Goal: Task Accomplishment & Management: Use online tool/utility

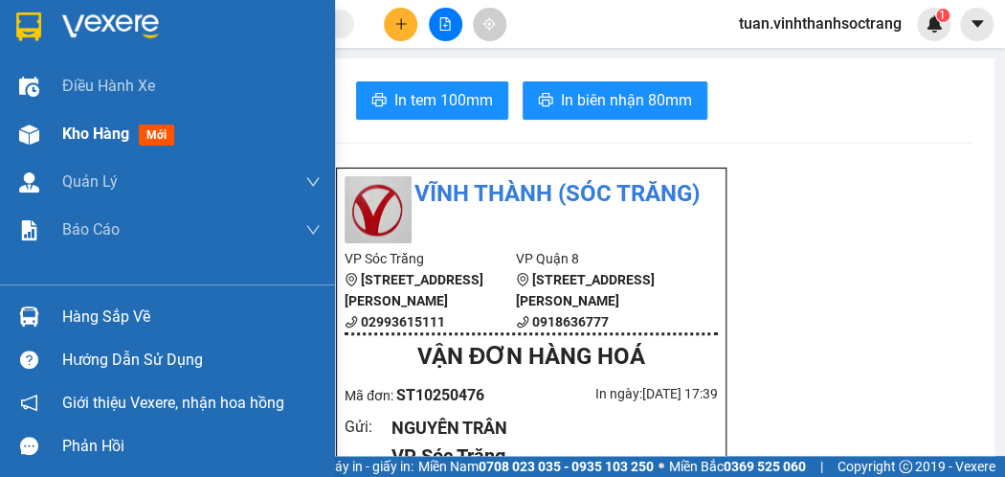
click at [80, 134] on span "Kho hàng" at bounding box center [95, 133] width 67 height 18
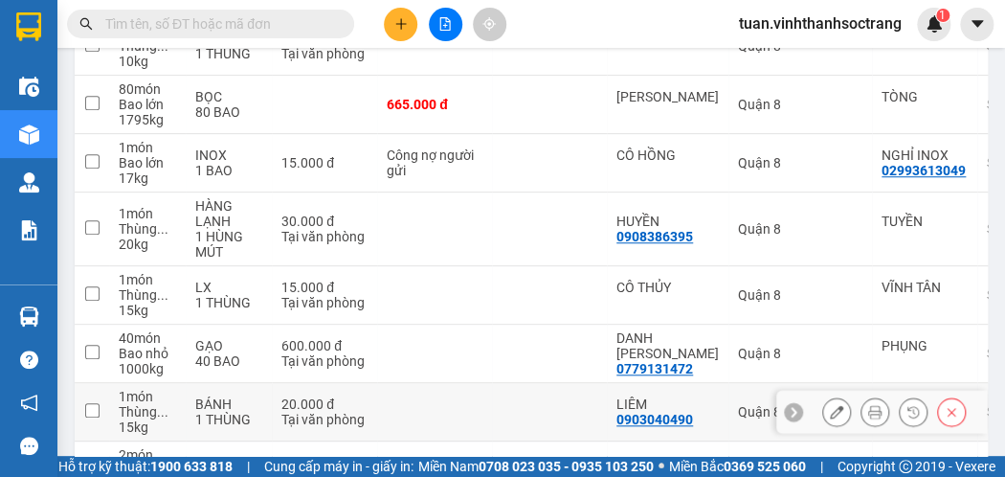
scroll to position [574, 0]
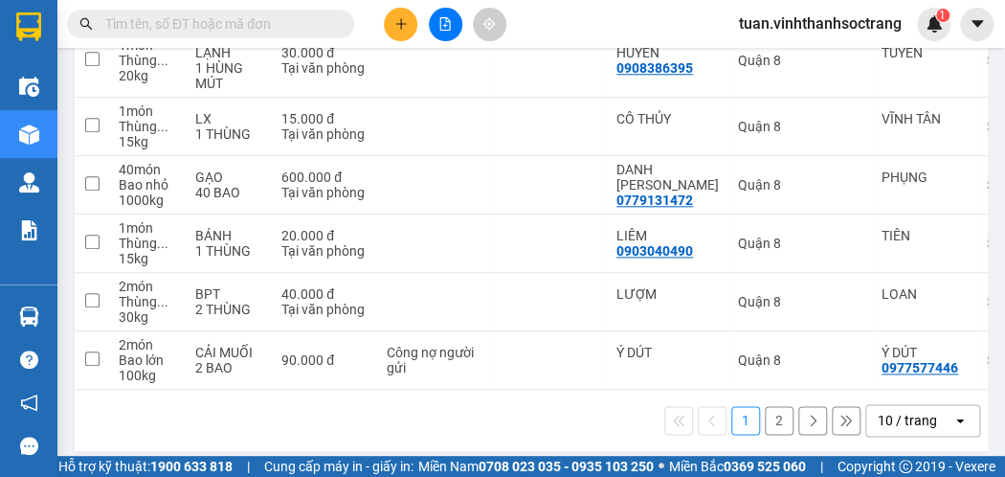
click at [919, 421] on div "10 / trang" at bounding box center [906, 419] width 59 height 19
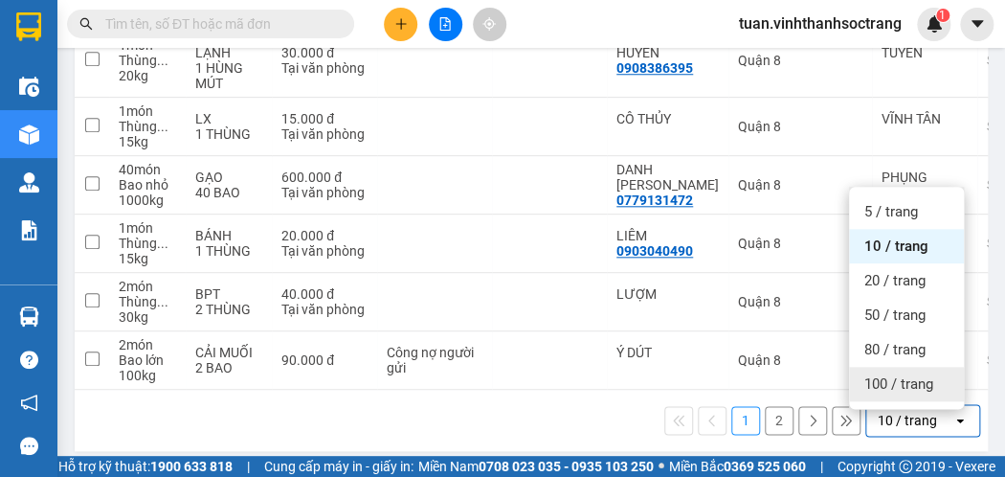
click at [909, 387] on span "100 / trang" at bounding box center [898, 383] width 69 height 19
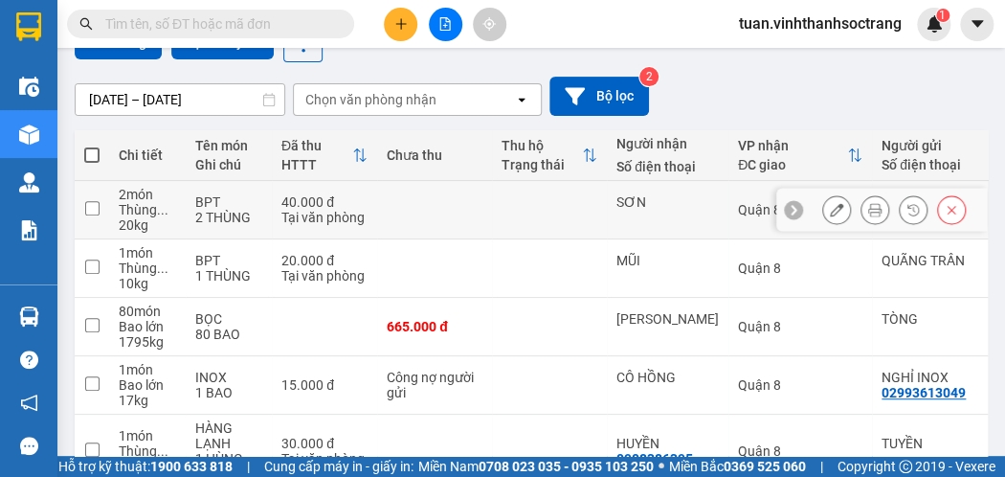
scroll to position [0, 0]
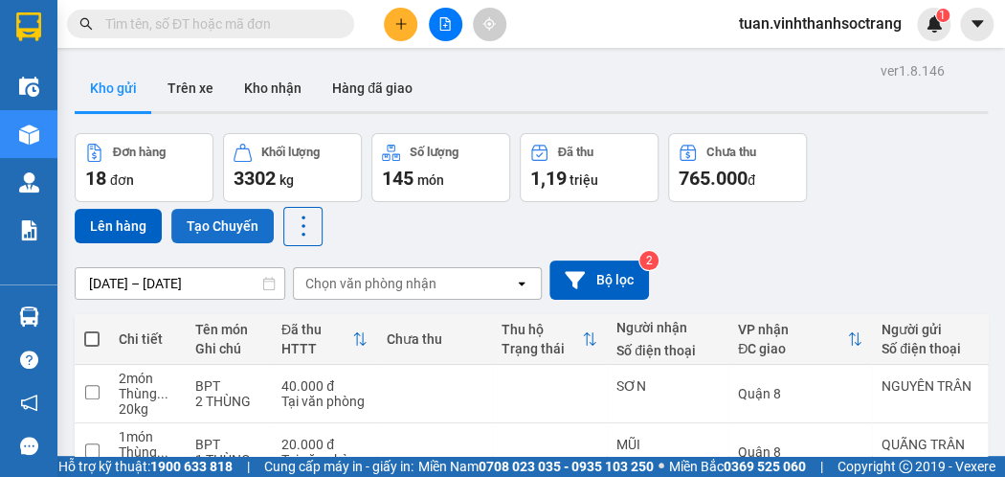
click at [211, 230] on button "Tạo Chuyến" at bounding box center [222, 226] width 102 height 34
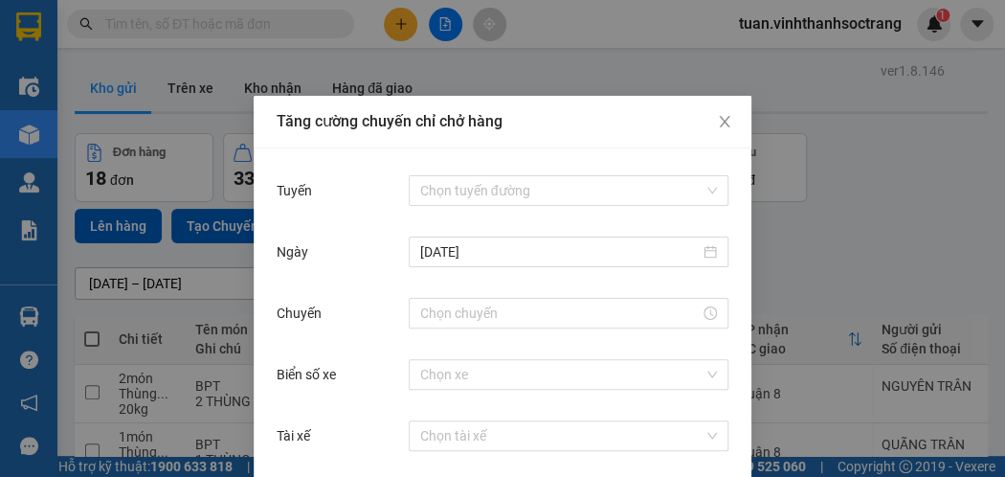
click at [515, 173] on div "Chọn tuyến đường" at bounding box center [569, 190] width 320 height 38
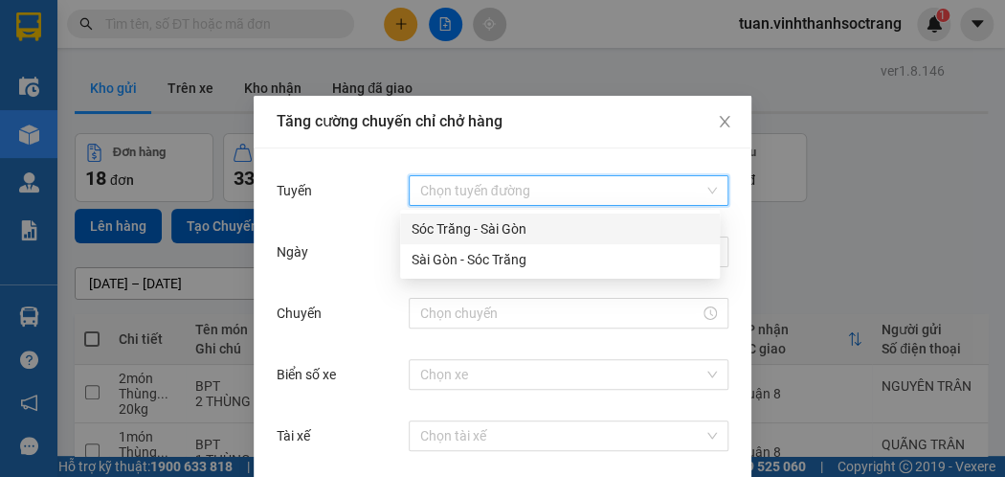
click at [512, 190] on input "Tuyến" at bounding box center [561, 190] width 283 height 29
click at [496, 214] on div "Sóc Trăng - Sài Gòn" at bounding box center [560, 228] width 320 height 31
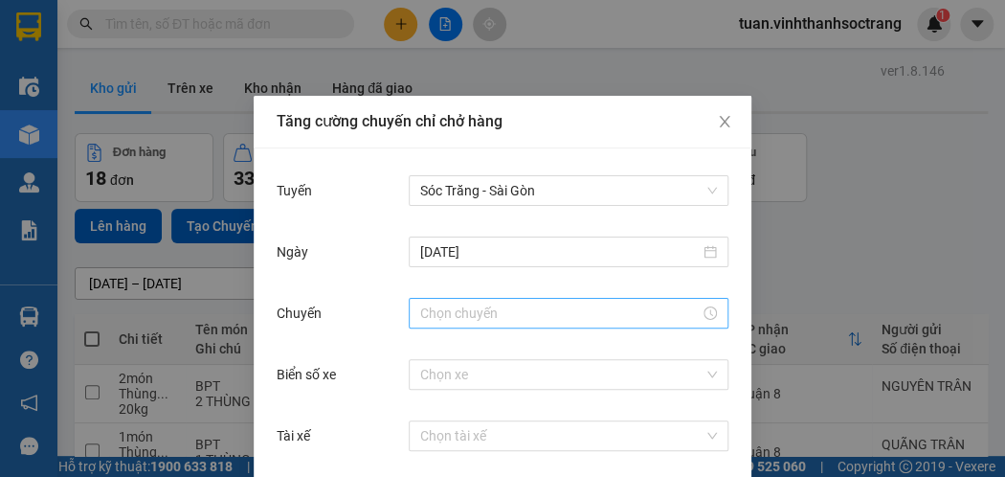
drag, startPoint x: 459, startPoint y: 296, endPoint x: 455, endPoint y: 310, distance: 15.1
click at [456, 298] on div at bounding box center [569, 313] width 320 height 38
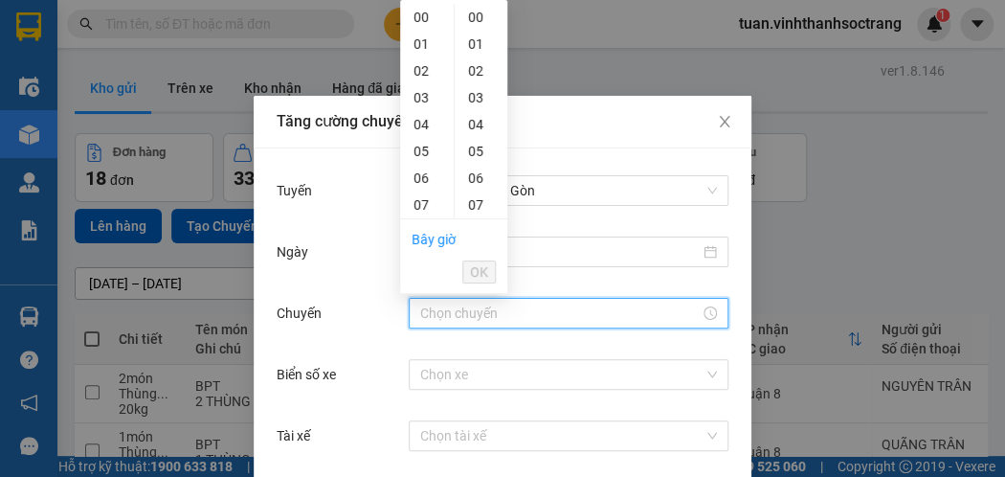
click at [455, 312] on input "Chuyến" at bounding box center [559, 312] width 279 height 21
click at [421, 41] on div "19" at bounding box center [427, 47] width 54 height 27
type input "19:00"
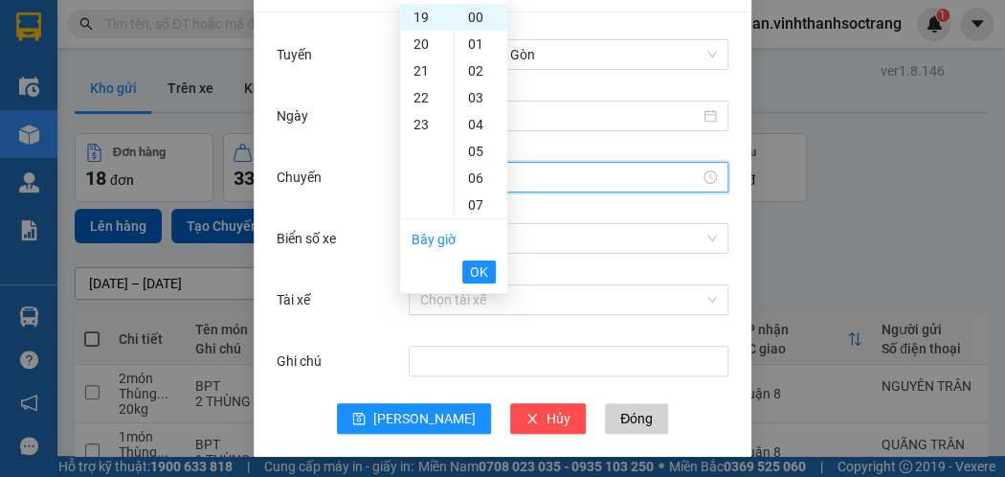
scroll to position [138, 0]
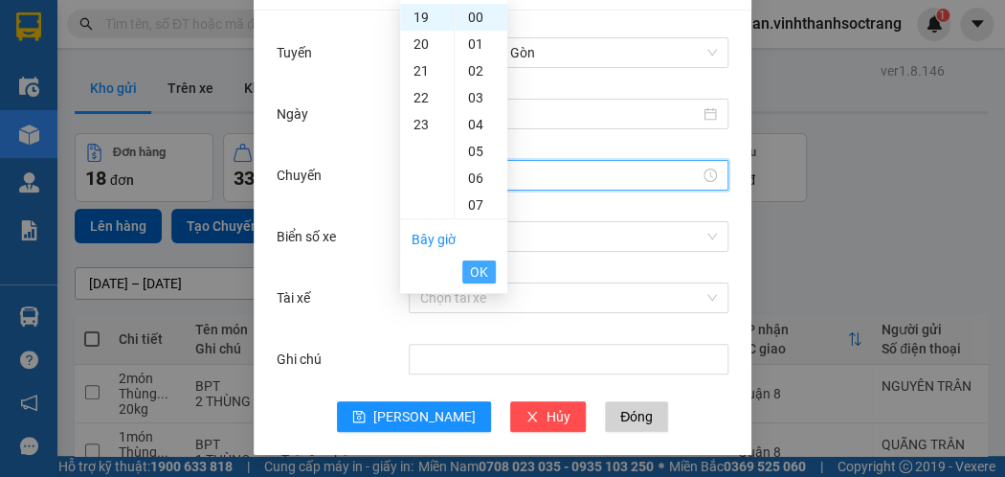
click at [473, 270] on span "OK" at bounding box center [479, 271] width 18 height 21
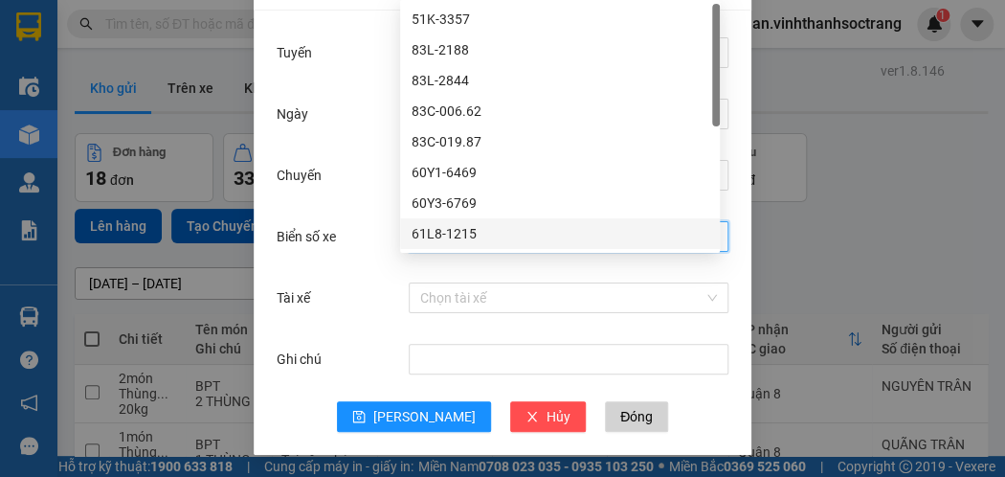
click at [431, 229] on body "Kết quả tìm kiếm ( 0 ) Bộ lọc No Data tuan.vinhthanhsoctrang 1 Điều hành xe Kho…" at bounding box center [502, 238] width 1005 height 477
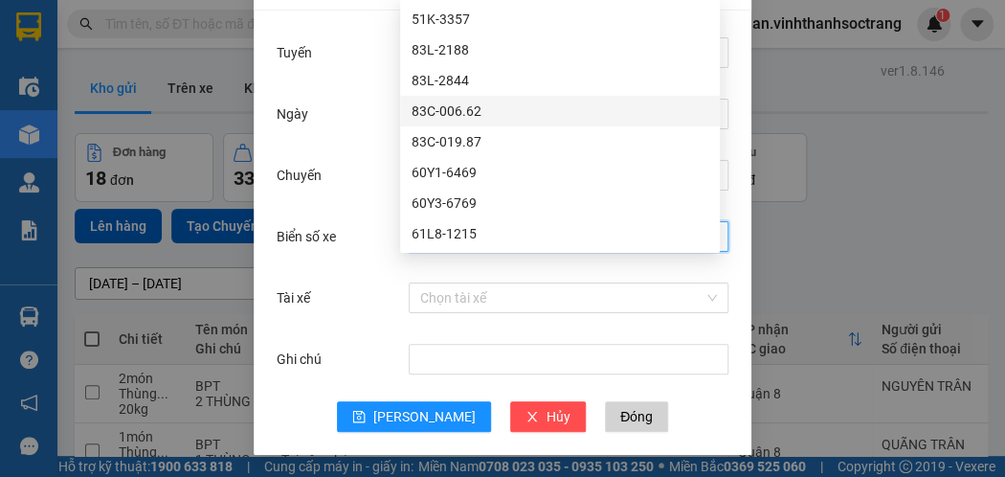
click at [477, 106] on div "83C-006.62" at bounding box center [559, 110] width 297 height 21
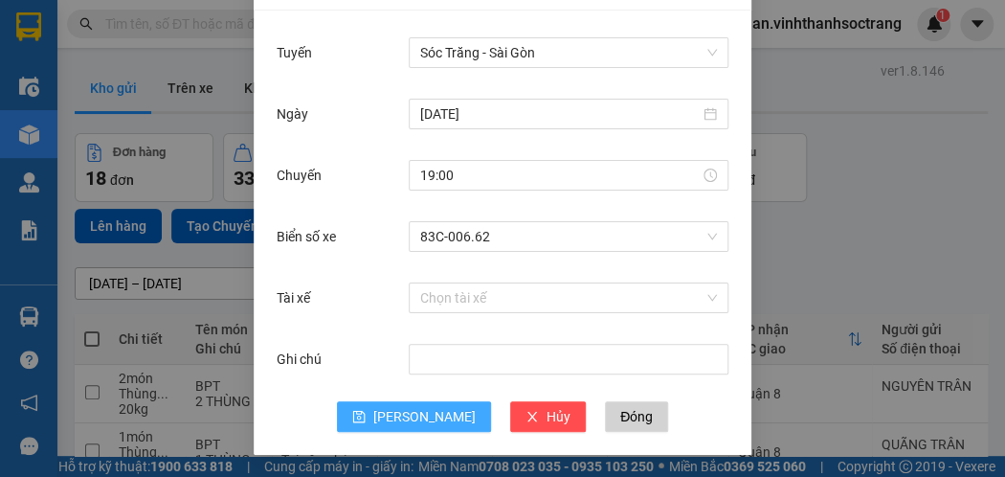
click at [417, 419] on span "[PERSON_NAME]" at bounding box center [424, 416] width 102 height 21
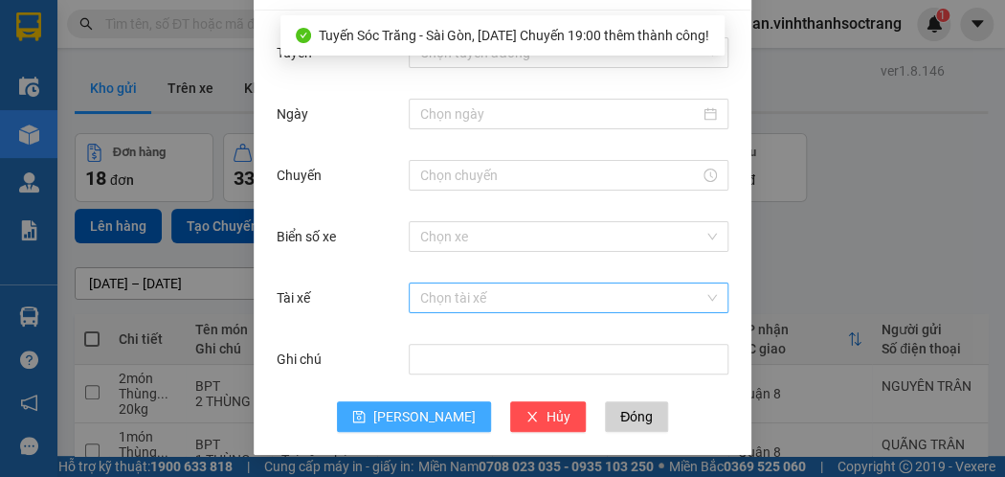
scroll to position [0, 0]
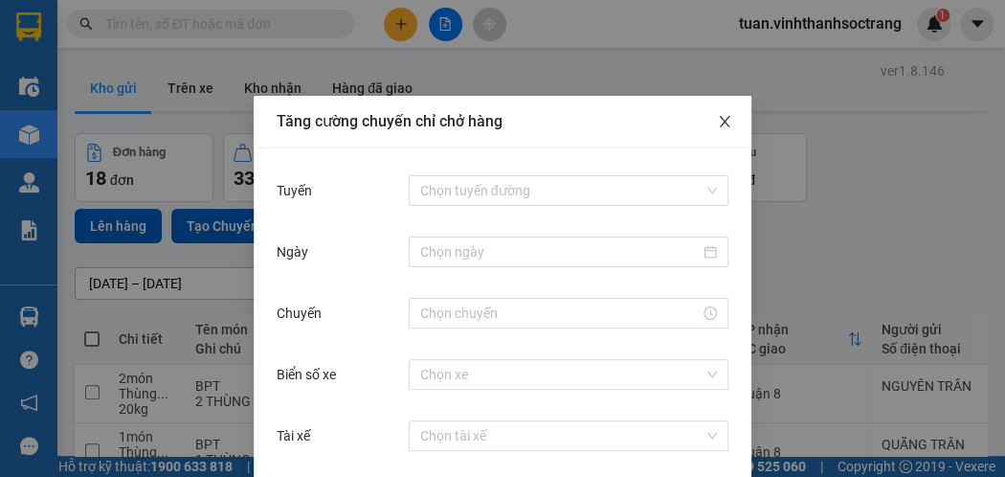
click at [717, 118] on icon "close" at bounding box center [724, 121] width 15 height 15
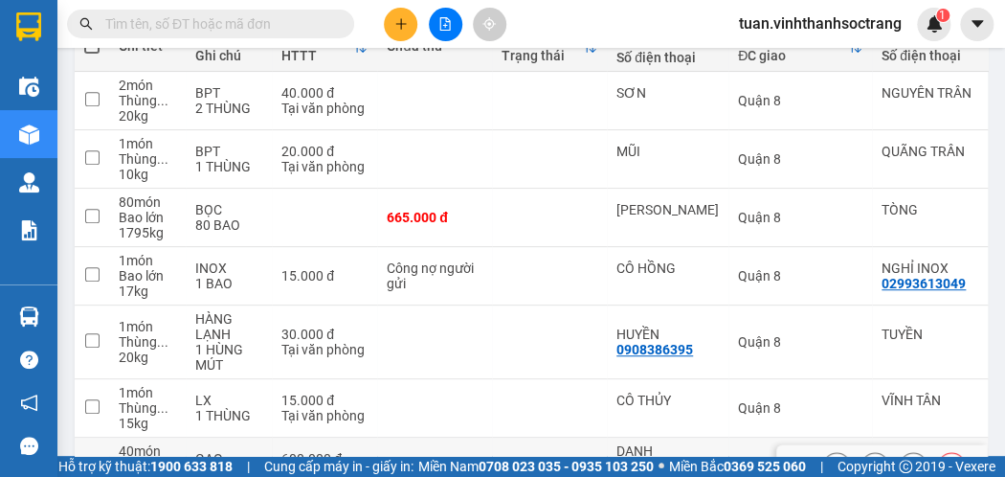
scroll to position [54, 0]
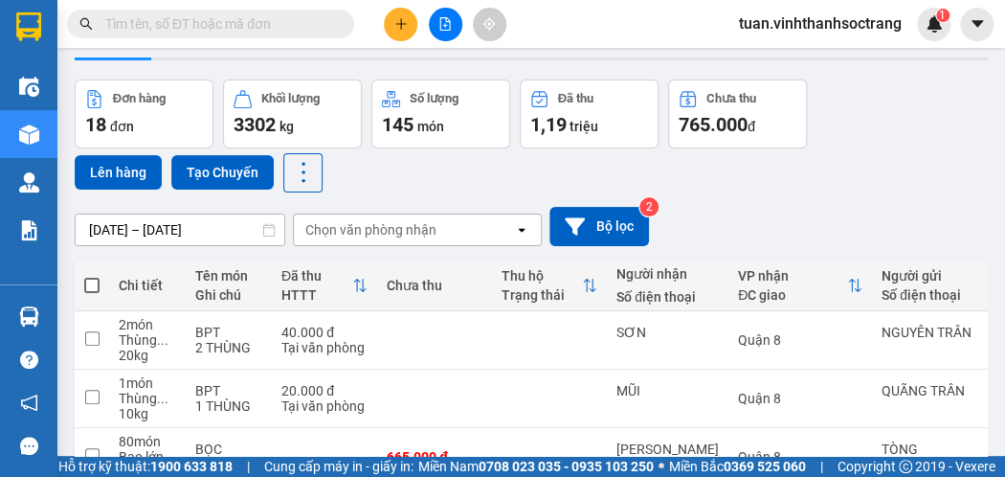
click at [96, 286] on th at bounding box center [92, 285] width 34 height 51
click at [93, 287] on span at bounding box center [91, 284] width 15 height 15
click at [92, 276] on input "checkbox" at bounding box center [92, 276] width 0 height 0
checkbox input "true"
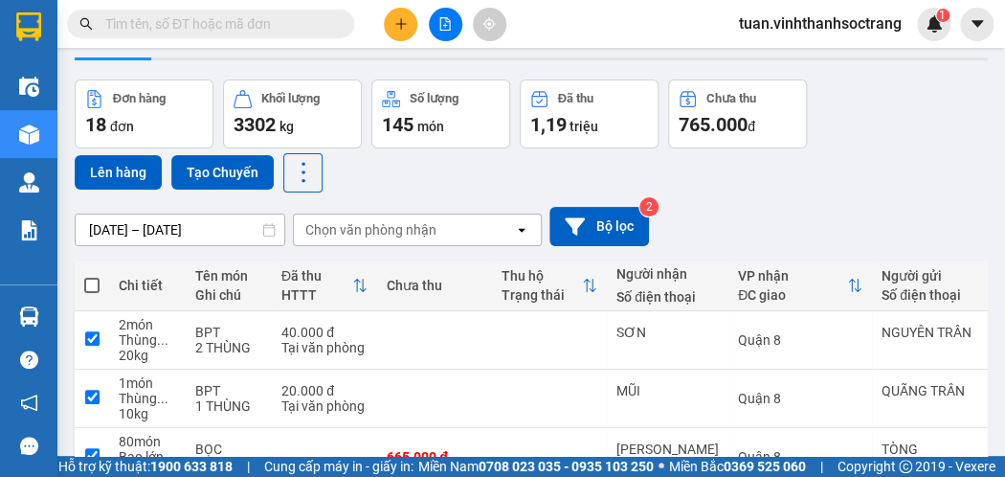
checkbox input "true"
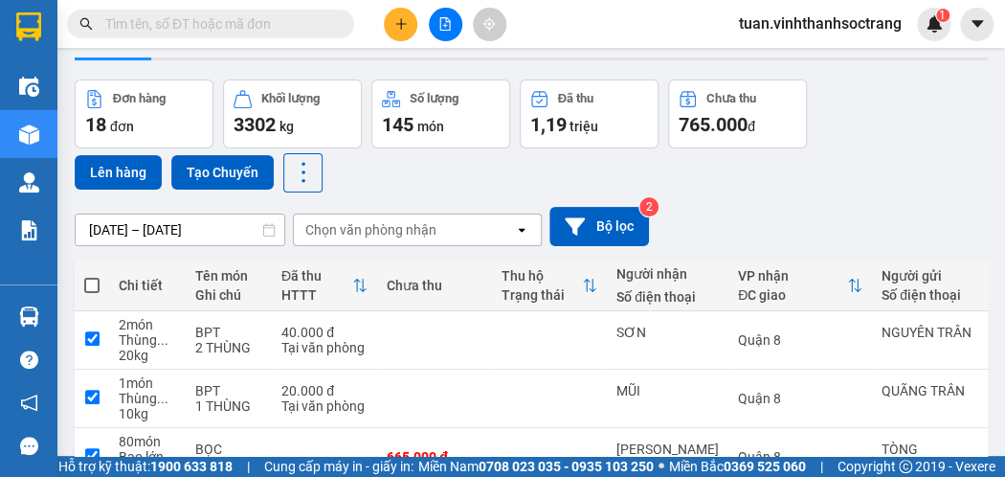
checkbox input "true"
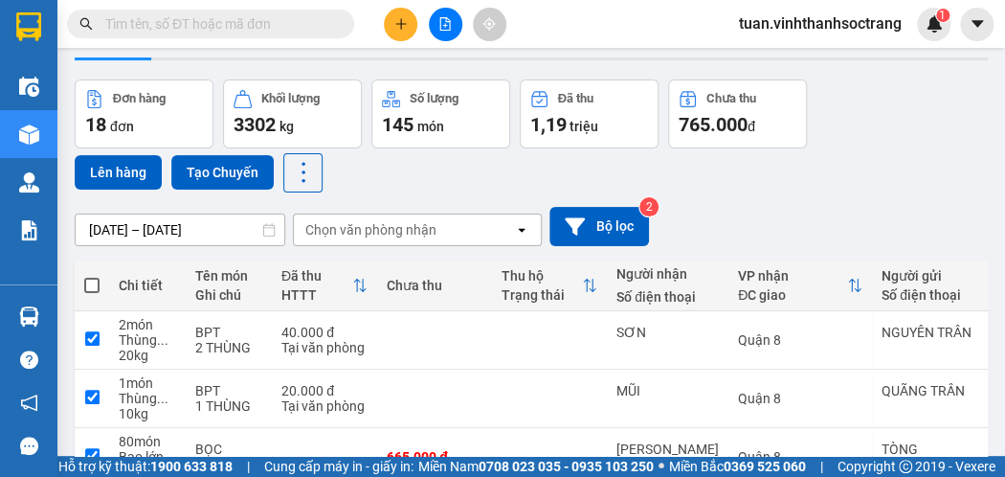
checkbox input "true"
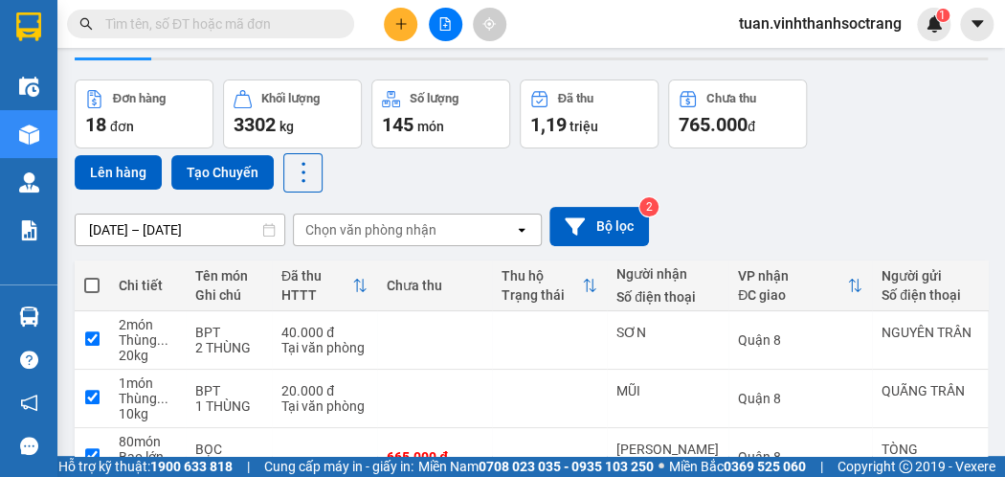
checkbox input "true"
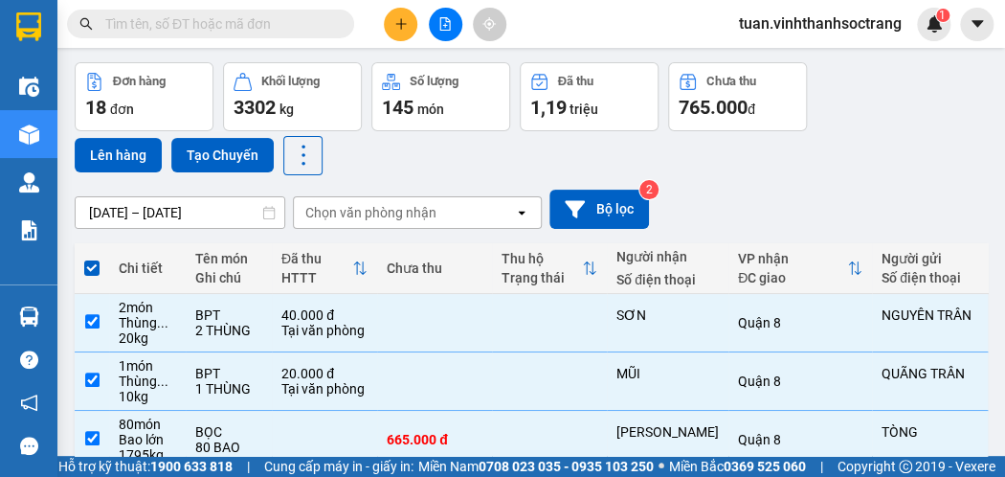
scroll to position [0, 0]
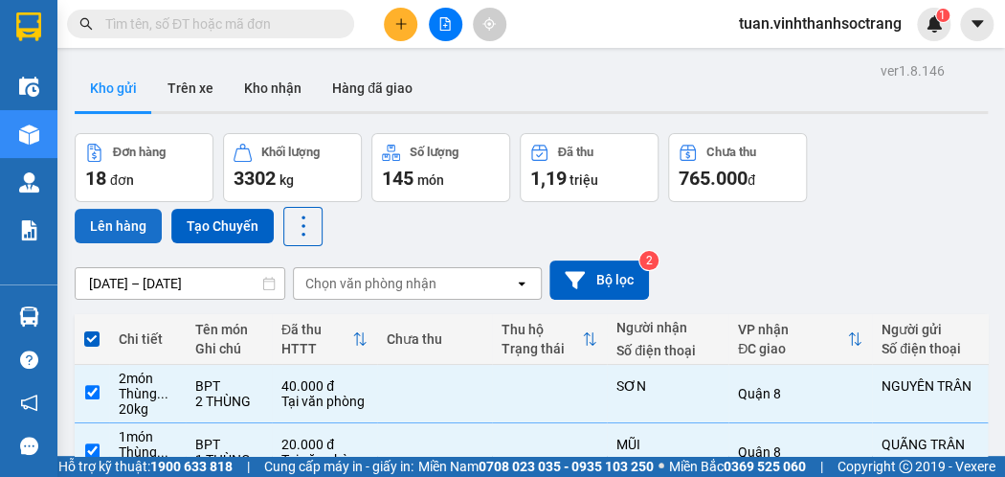
click at [132, 215] on button "Lên hàng" at bounding box center [118, 226] width 87 height 34
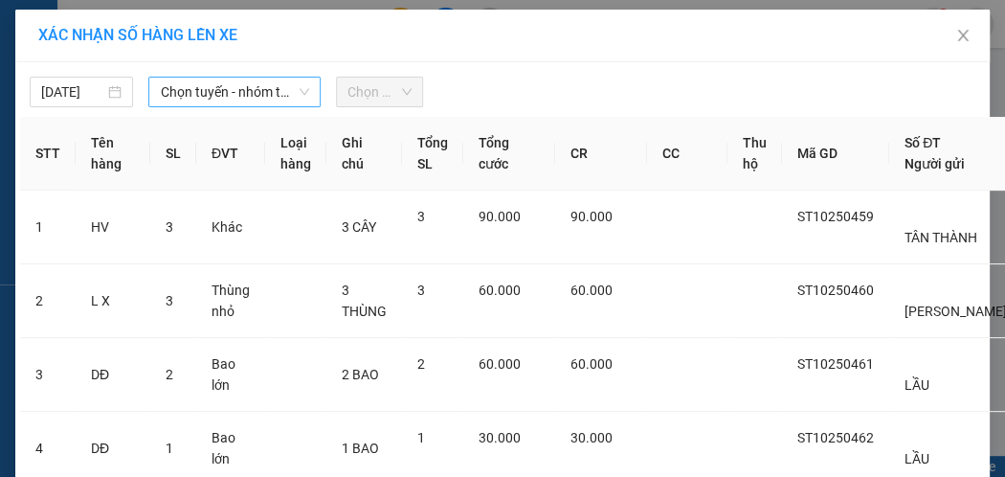
click at [225, 100] on span "Chọn tuyến - nhóm tuyến" at bounding box center [234, 92] width 149 height 29
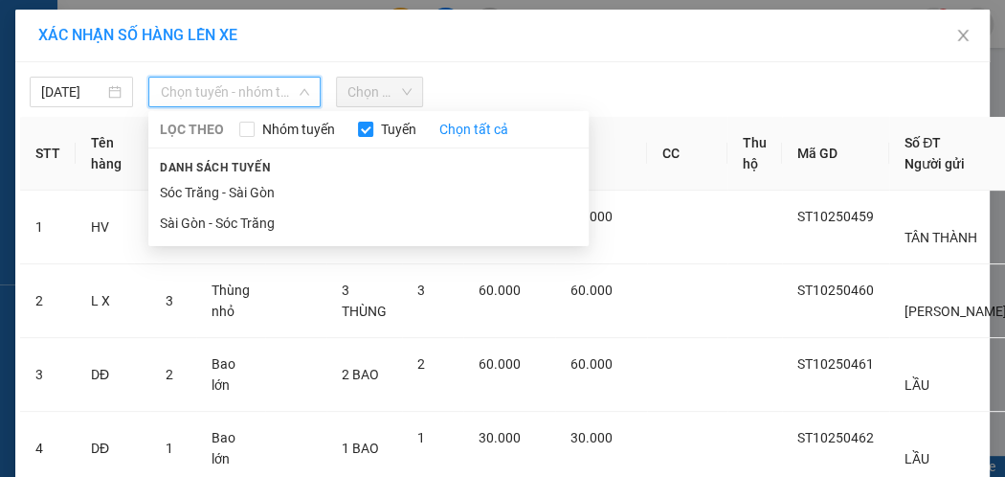
click at [217, 184] on li "Sóc Trăng - Sài Gòn" at bounding box center [368, 192] width 440 height 31
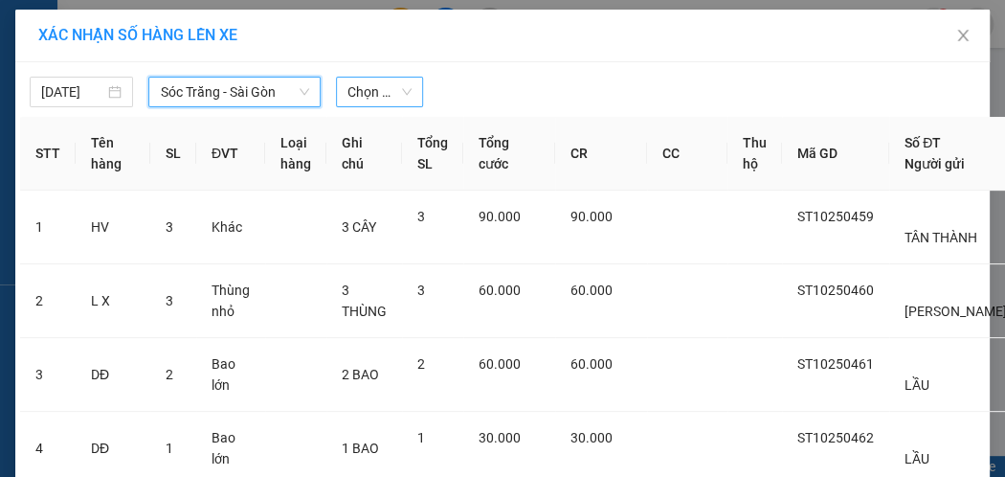
click at [356, 90] on span "Chọn chuyến" at bounding box center [379, 92] width 64 height 29
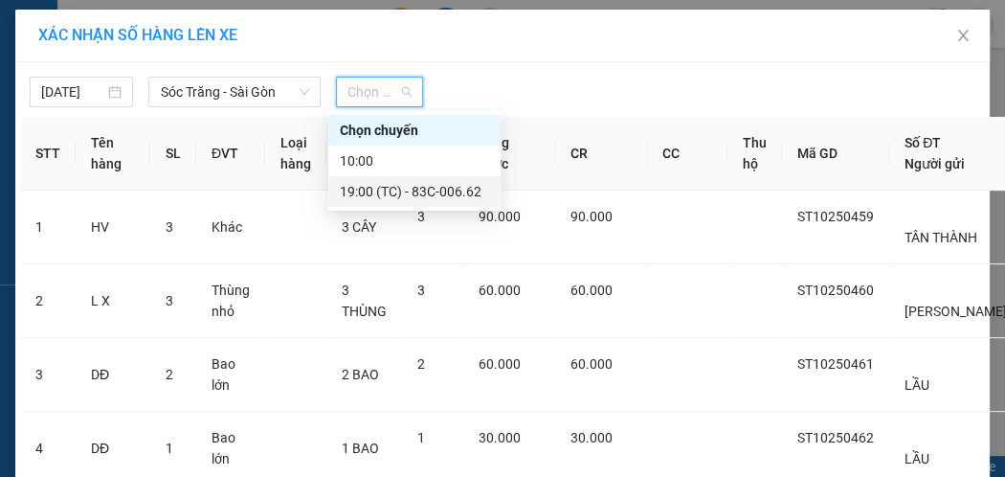
click at [452, 195] on div "19:00 (TC) - 83C-006.62" at bounding box center [414, 191] width 149 height 21
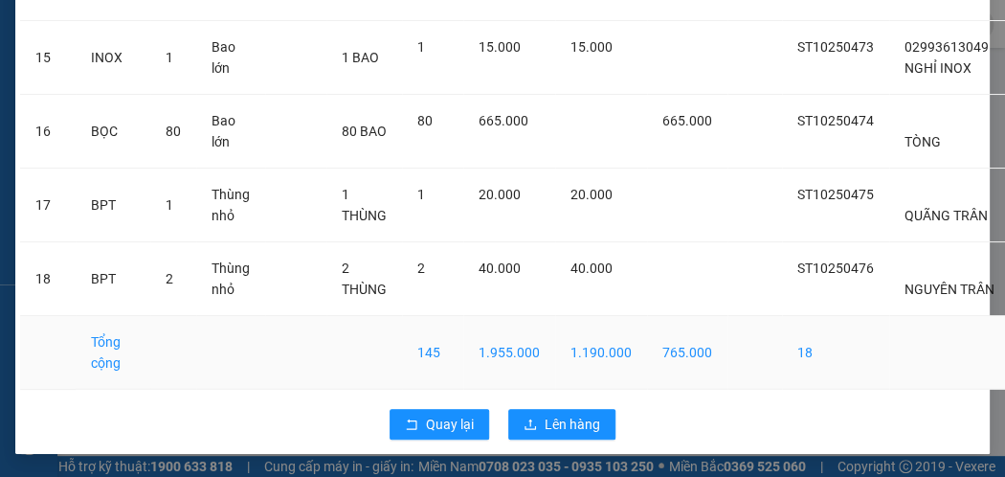
scroll to position [1370, 0]
click at [553, 413] on span "Lên hàng" at bounding box center [571, 423] width 55 height 21
